Goal: Task Accomplishment & Management: Use online tool/utility

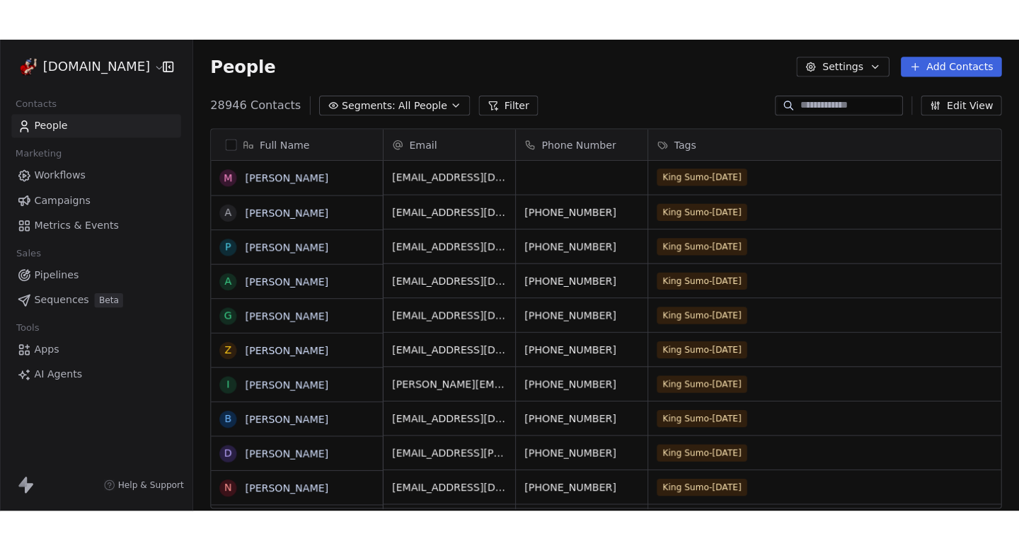
scroll to position [410, 817]
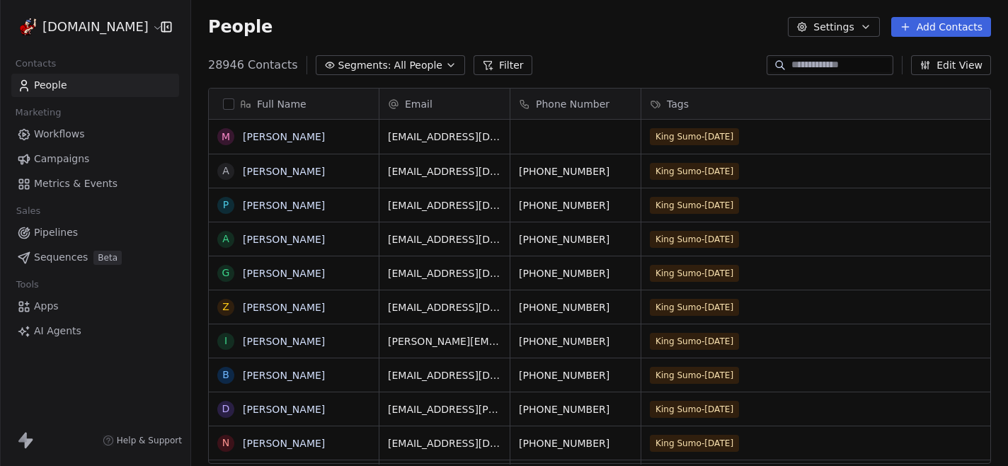
click at [628, 37] on div "People Settings Add Contacts" at bounding box center [599, 27] width 817 height 54
click at [69, 157] on span "Campaigns" at bounding box center [61, 158] width 55 height 15
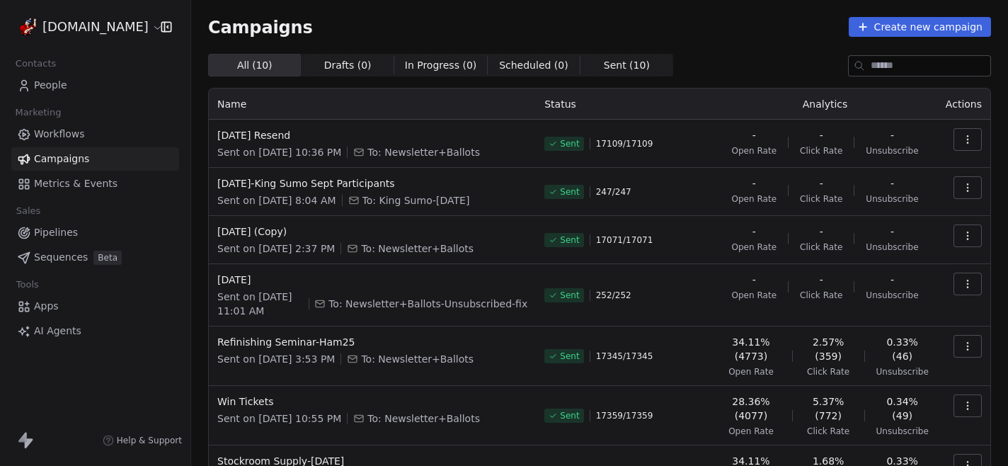
click at [972, 138] on icon "button" at bounding box center [967, 139] width 11 height 11
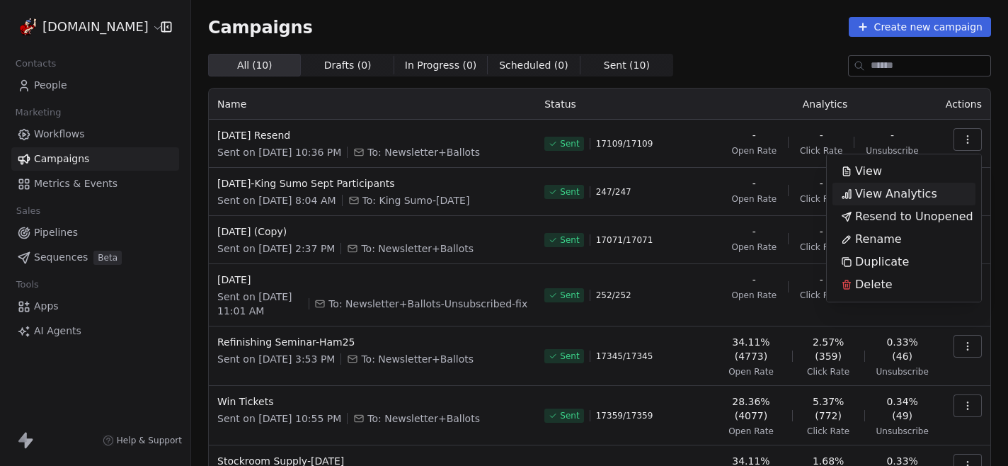
click at [933, 189] on div "View Analytics" at bounding box center [888, 194] width 113 height 23
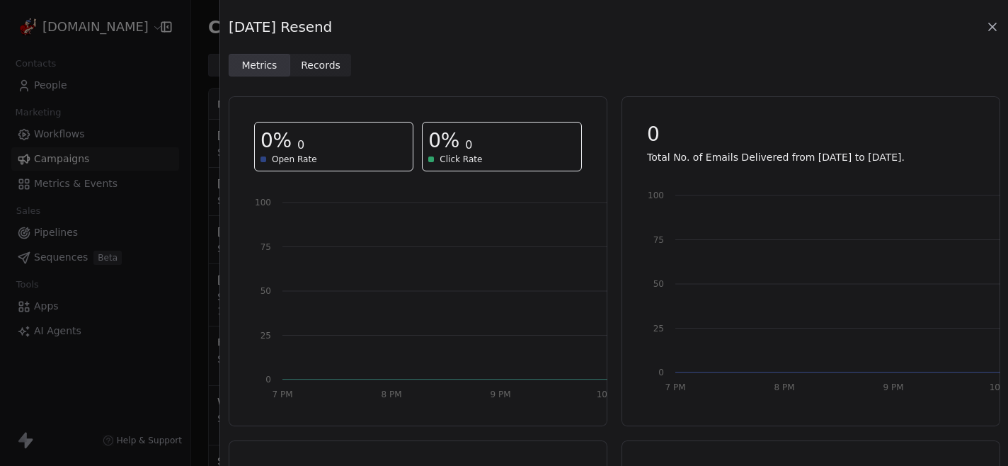
click at [994, 30] on icon at bounding box center [992, 27] width 14 height 14
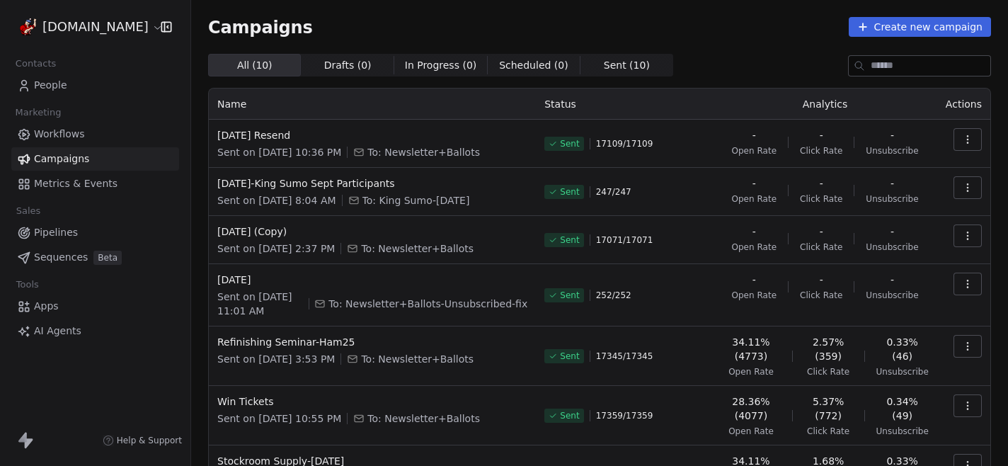
click at [720, 72] on div "All ( 10 ) All ( 10 ) Drafts ( 0 ) Drafts ( 0 ) In Progress ( 0 ) In Progress (…" at bounding box center [599, 65] width 783 height 23
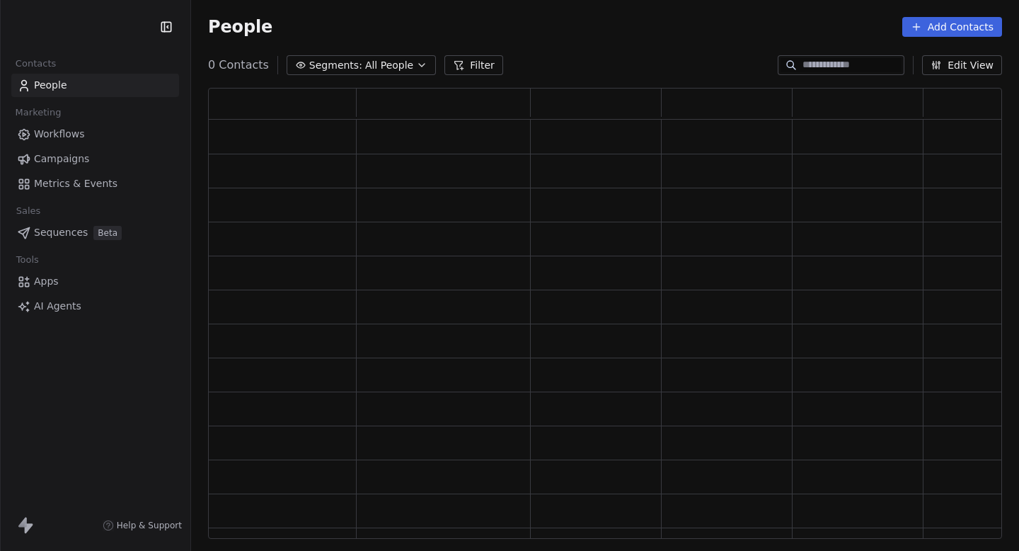
scroll to position [451, 794]
